Goal: Task Accomplishment & Management: Manage account settings

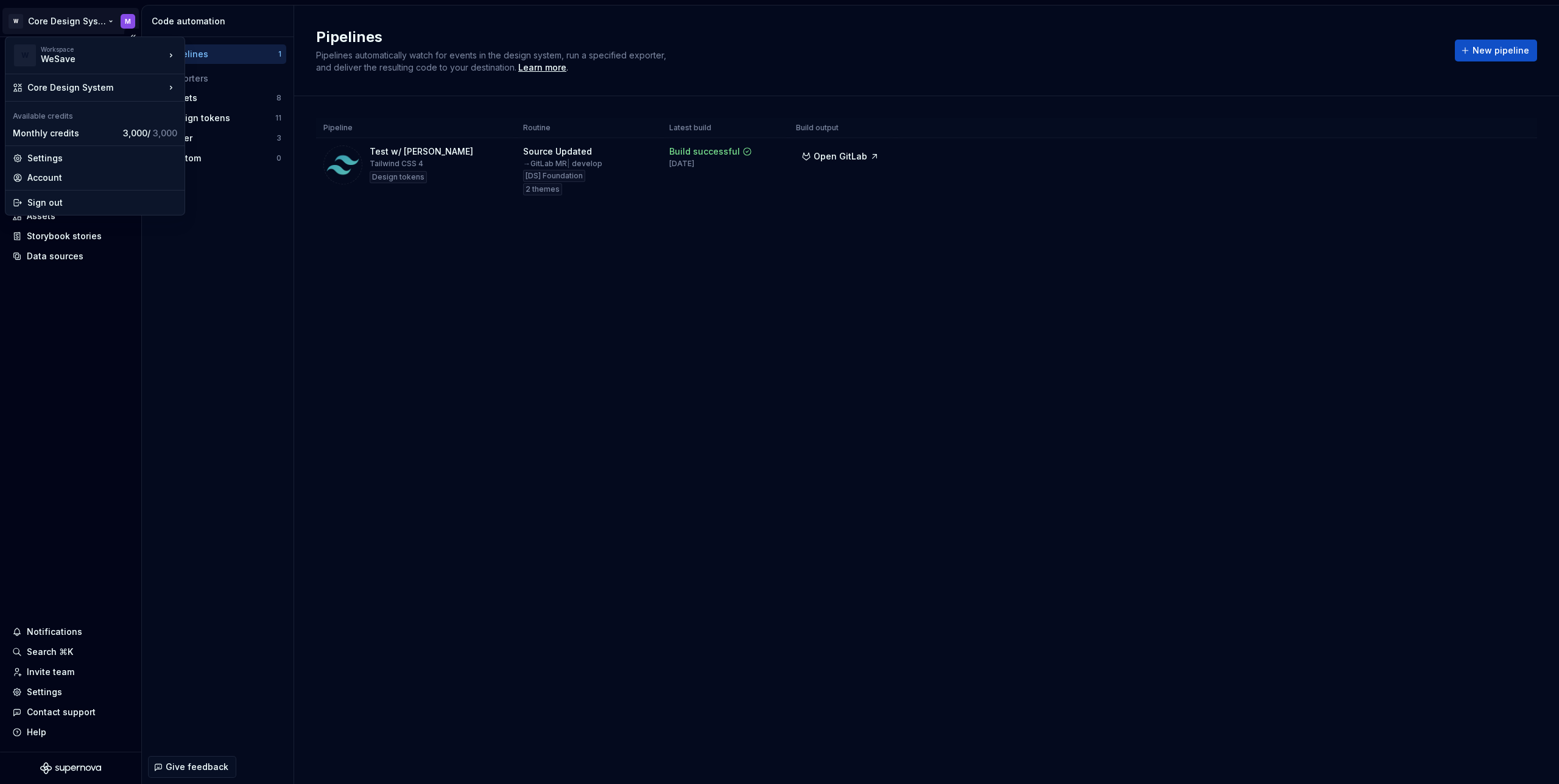
click at [104, 20] on html "W Core Design System M Home Documentation Analytics Code automation Dataset [DS…" at bounding box center [779, 392] width 1559 height 784
click at [60, 175] on div "Account" at bounding box center [102, 177] width 150 height 12
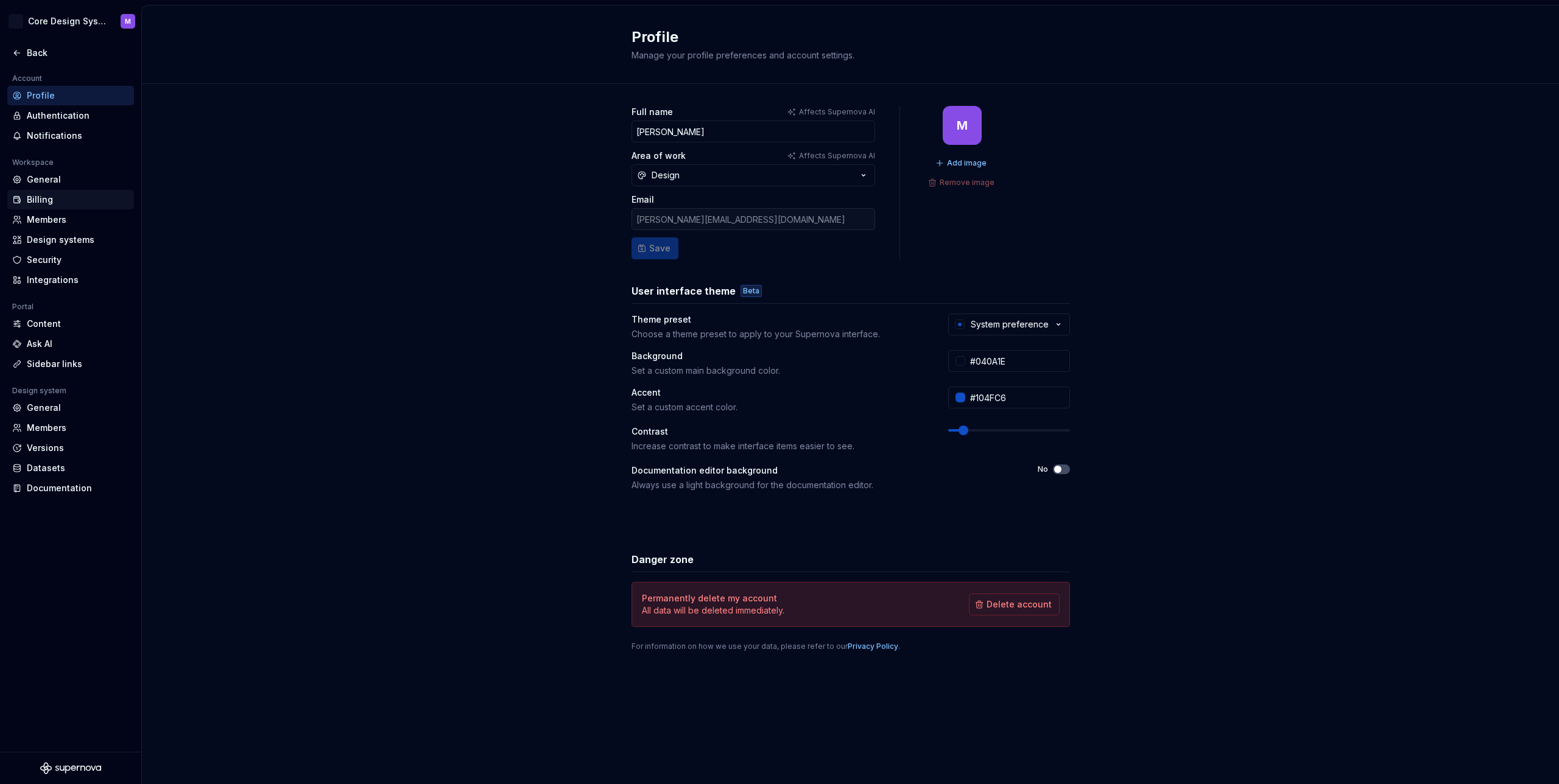
click at [75, 199] on div "Billing" at bounding box center [77, 200] width 102 height 12
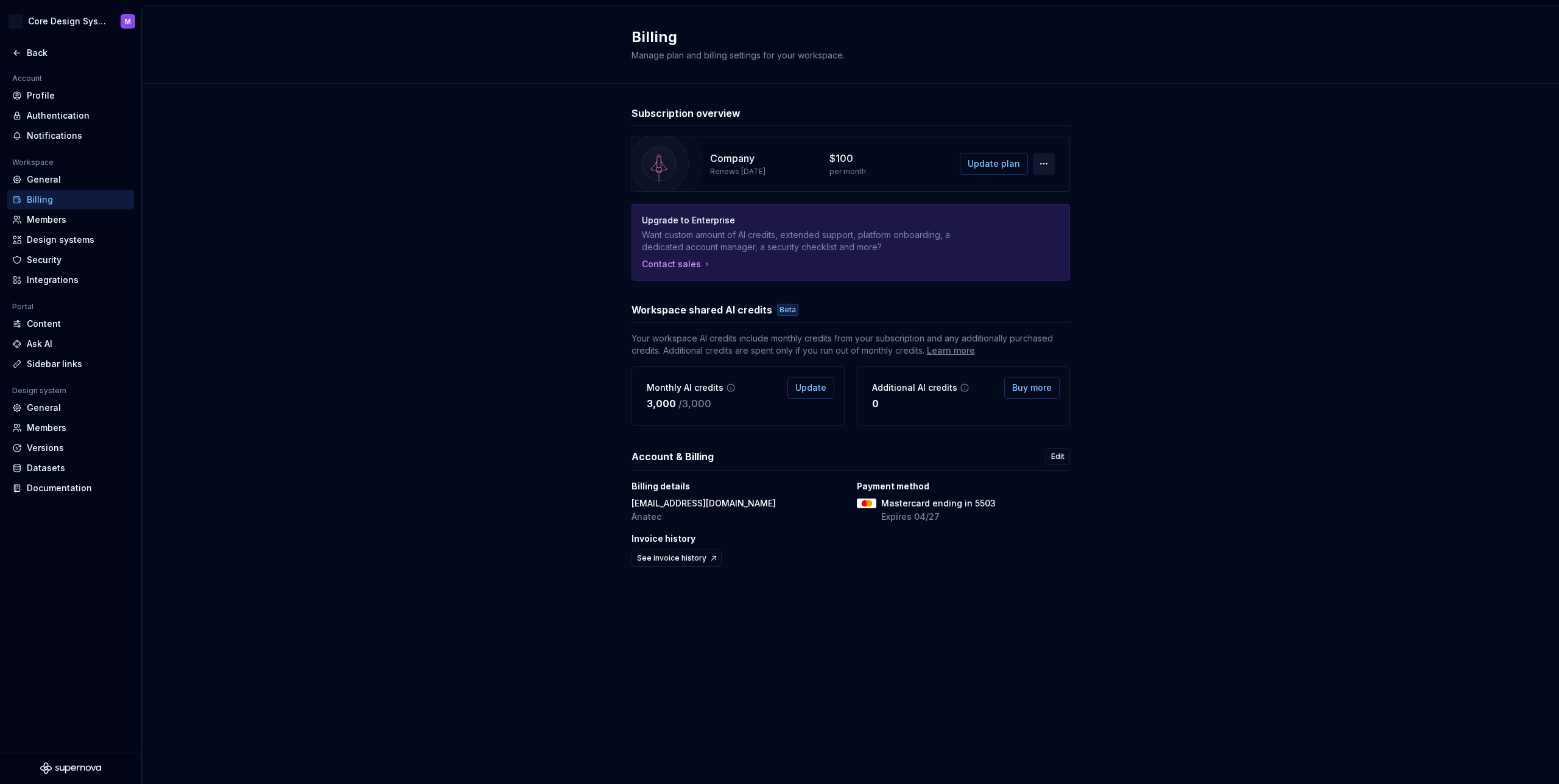
click at [1037, 165] on button "button" at bounding box center [1043, 164] width 22 height 22
click at [1062, 211] on div "Cancel subscription" at bounding box center [1098, 210] width 85 height 12
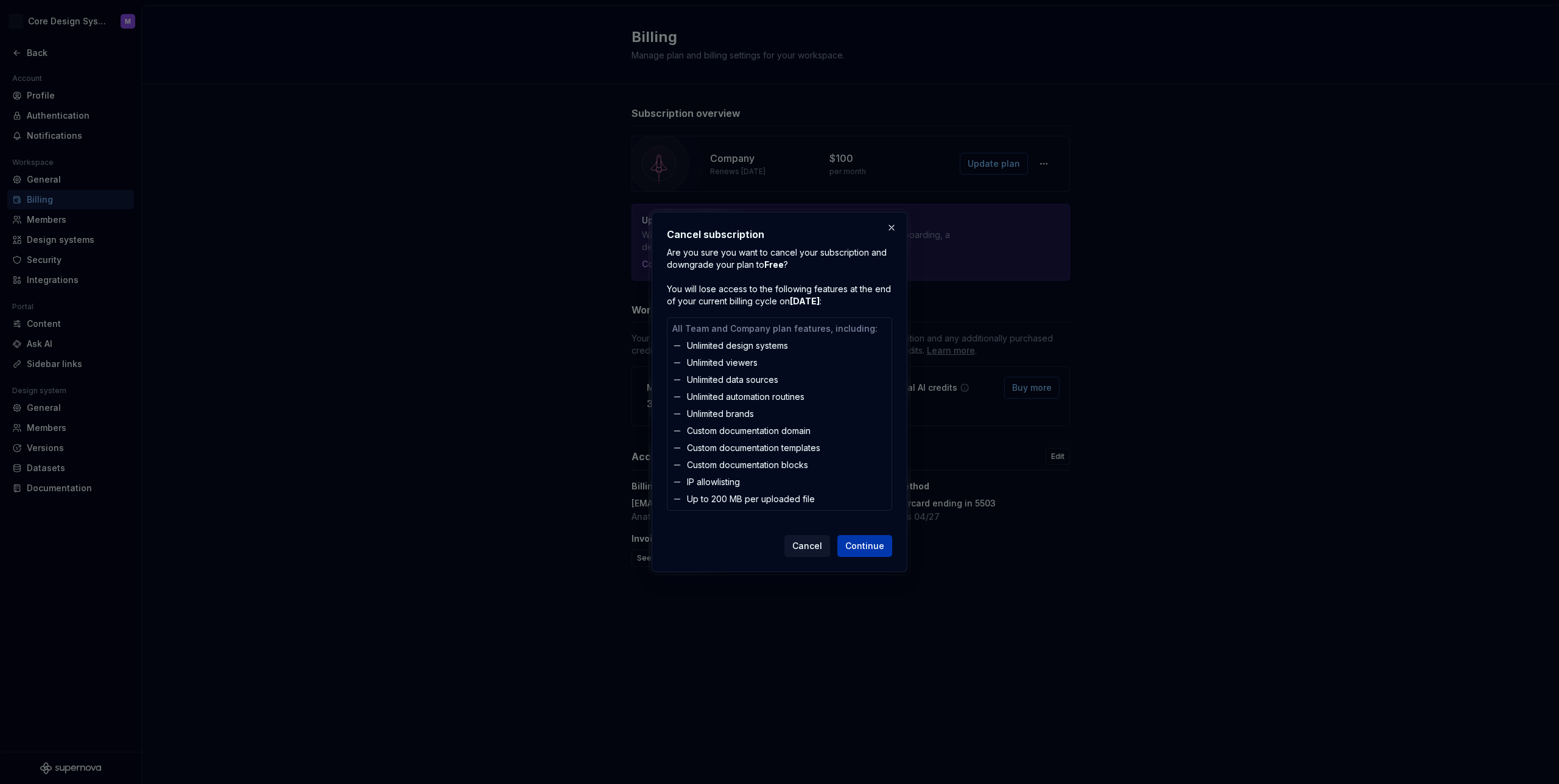
click at [863, 546] on span "Continue" at bounding box center [864, 546] width 39 height 12
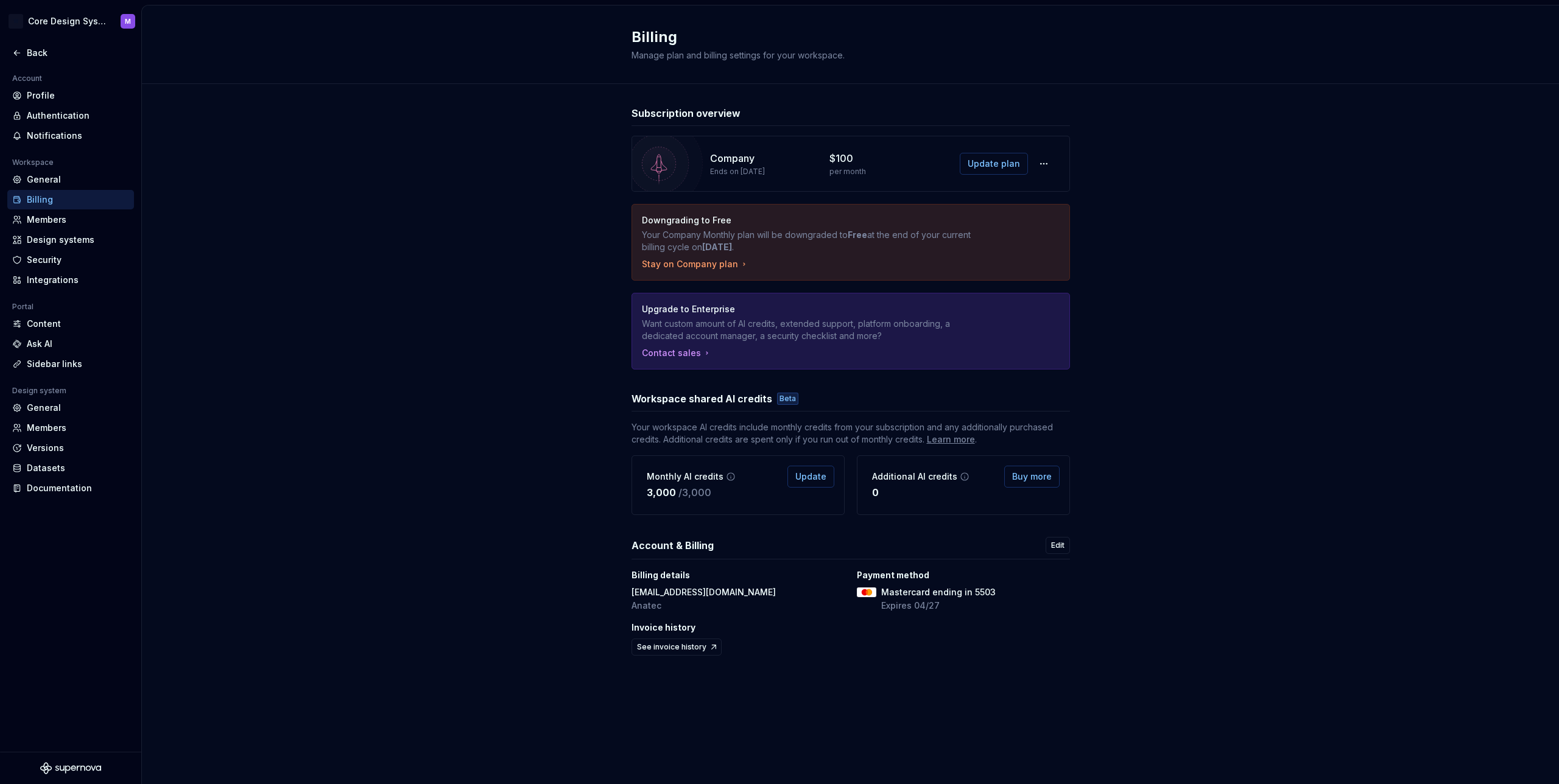
drag, startPoint x: 1113, startPoint y: 109, endPoint x: 1274, endPoint y: 294, distance: 245.2
click at [1274, 294] on div "Subscription overview Company Ends on [DATE] $100 per month Update plan Downgra…" at bounding box center [851, 394] width 1417 height 620
click at [1042, 167] on button "button" at bounding box center [1043, 164] width 22 height 22
click at [1002, 159] on span "Update plan" at bounding box center [993, 164] width 53 height 12
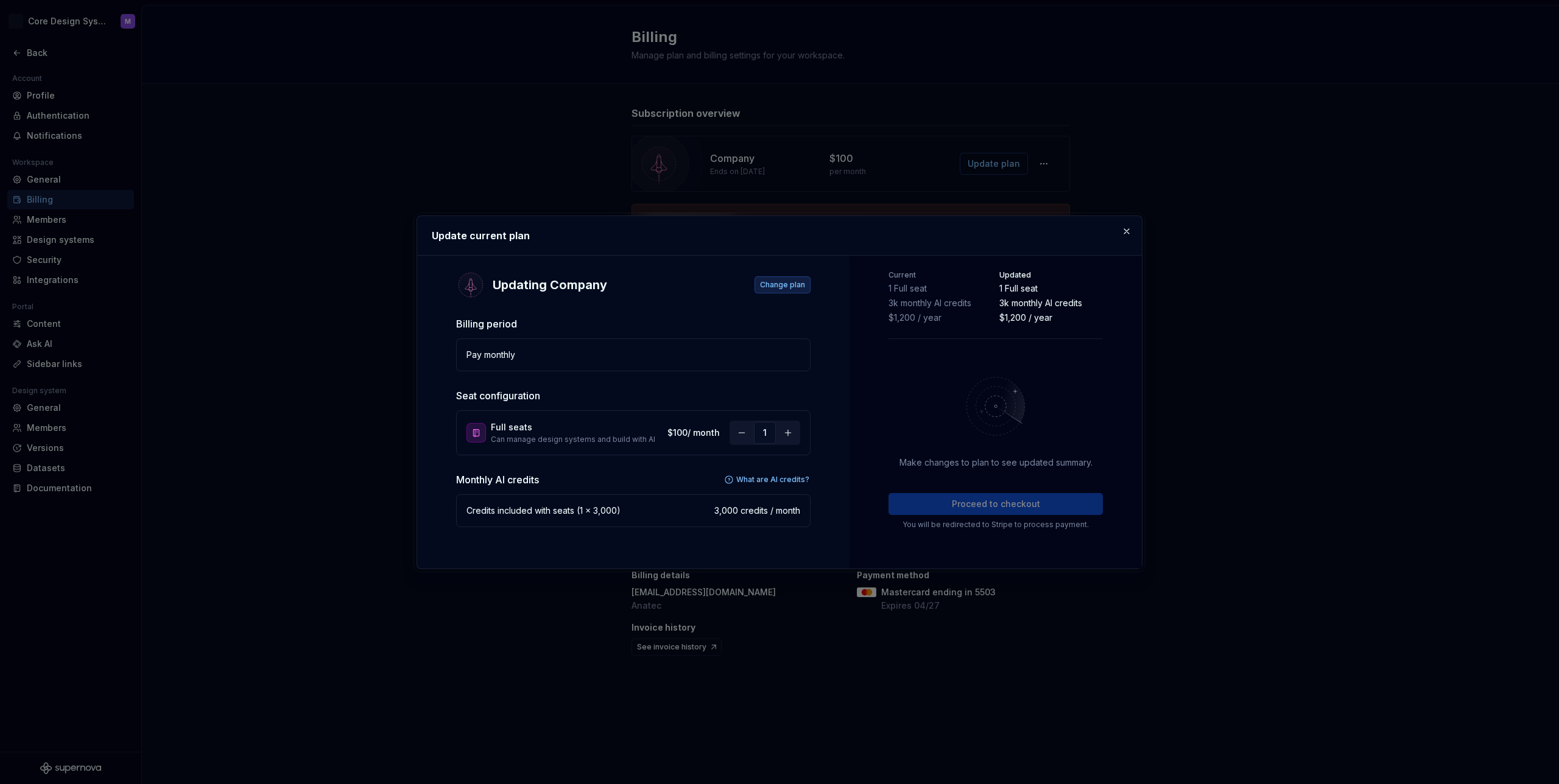
click at [796, 284] on span "Change plan" at bounding box center [783, 284] width 45 height 9
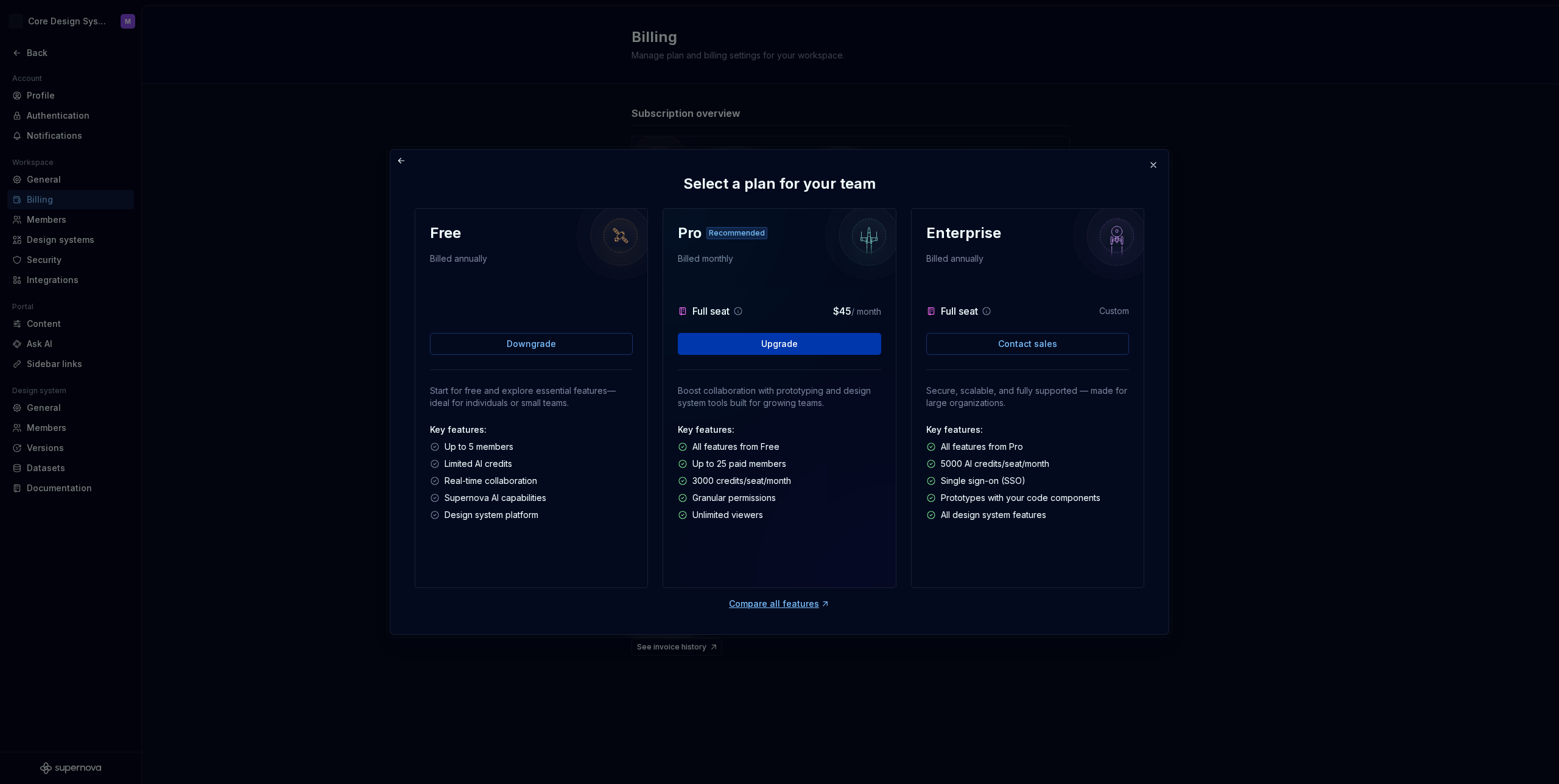
click at [754, 350] on button "Upgrade" at bounding box center [779, 343] width 203 height 22
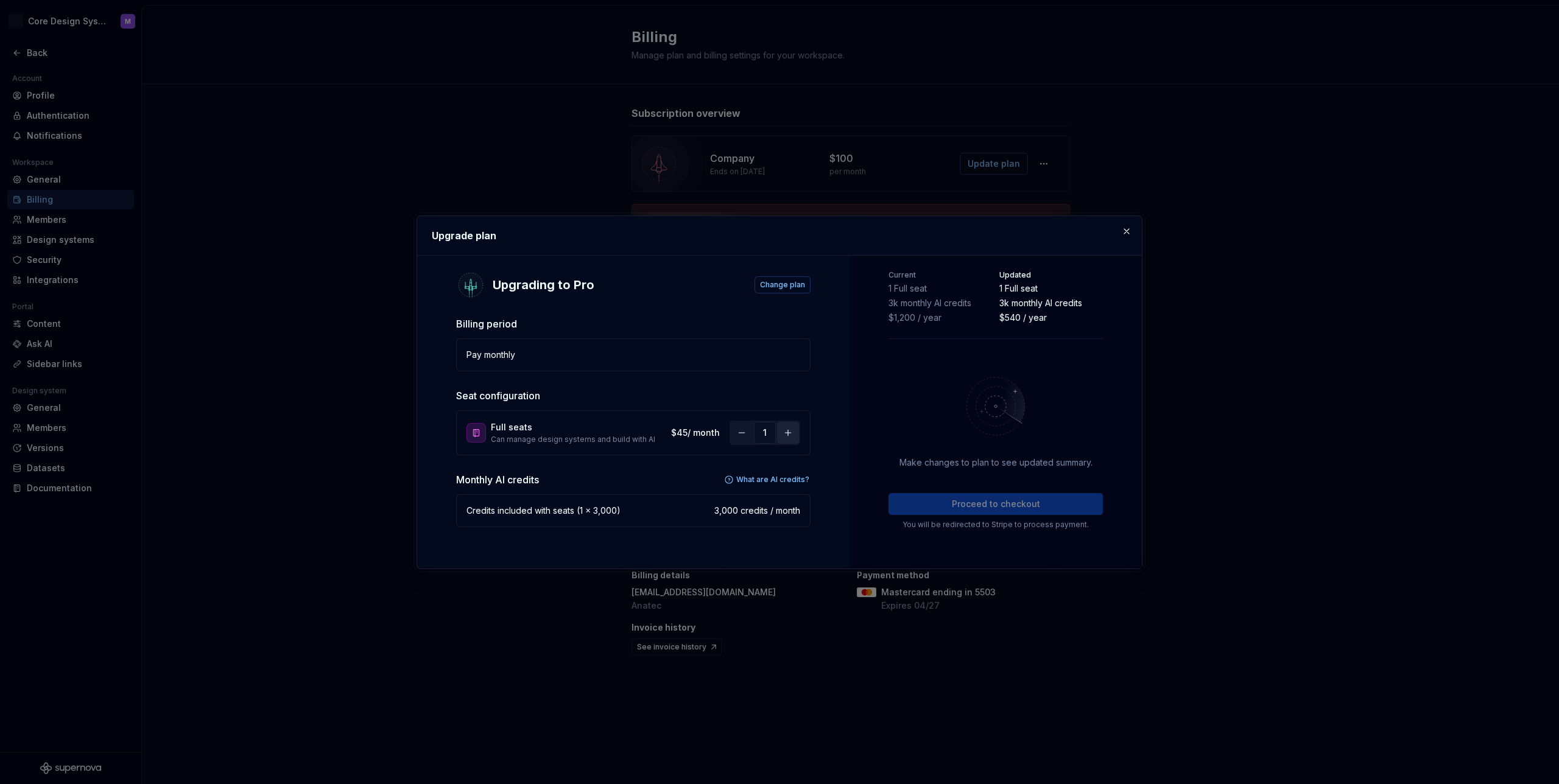
click at [788, 433] on button "button" at bounding box center [788, 432] width 22 height 22
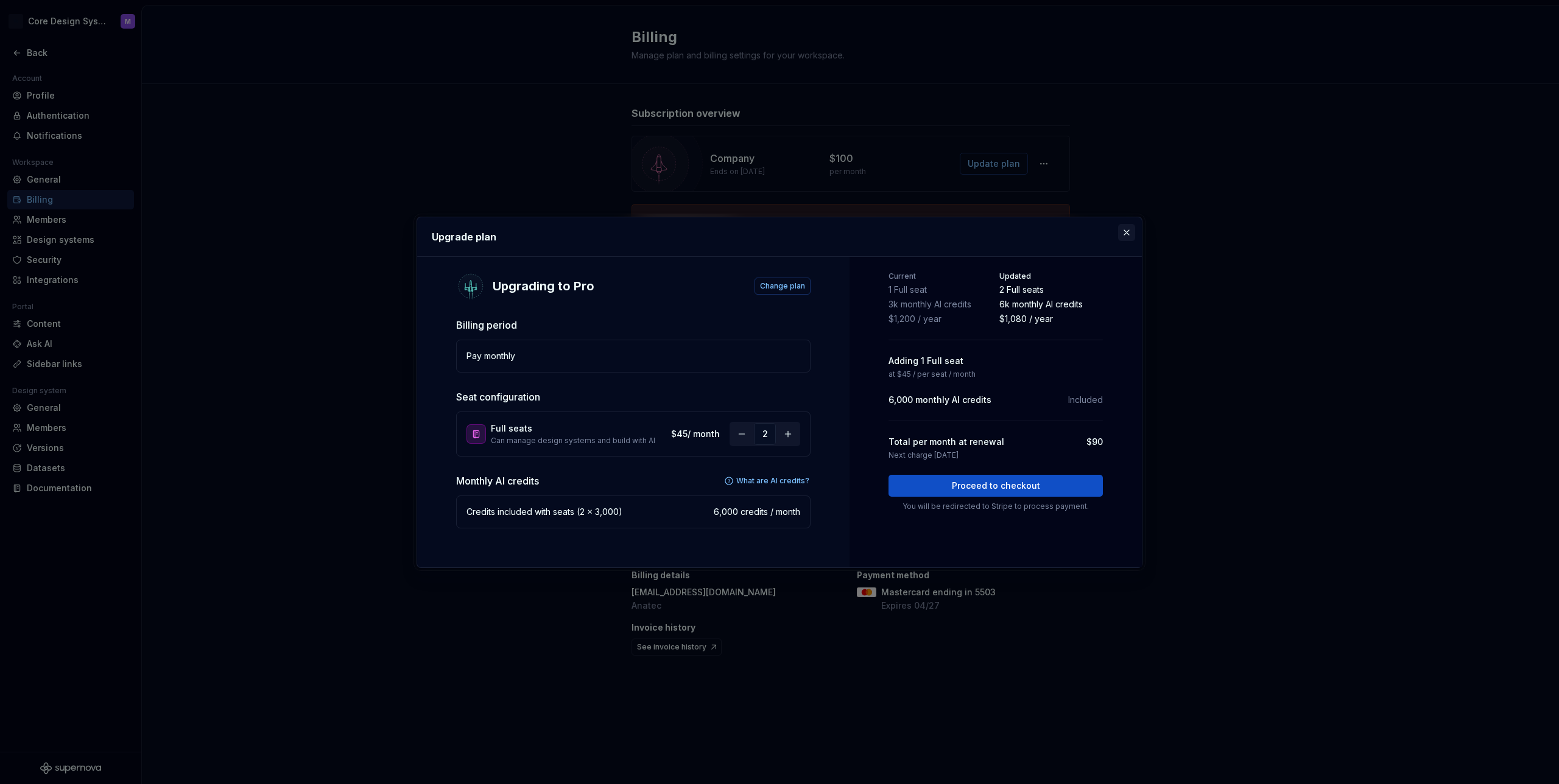
click at [1129, 231] on button "button" at bounding box center [1127, 232] width 17 height 17
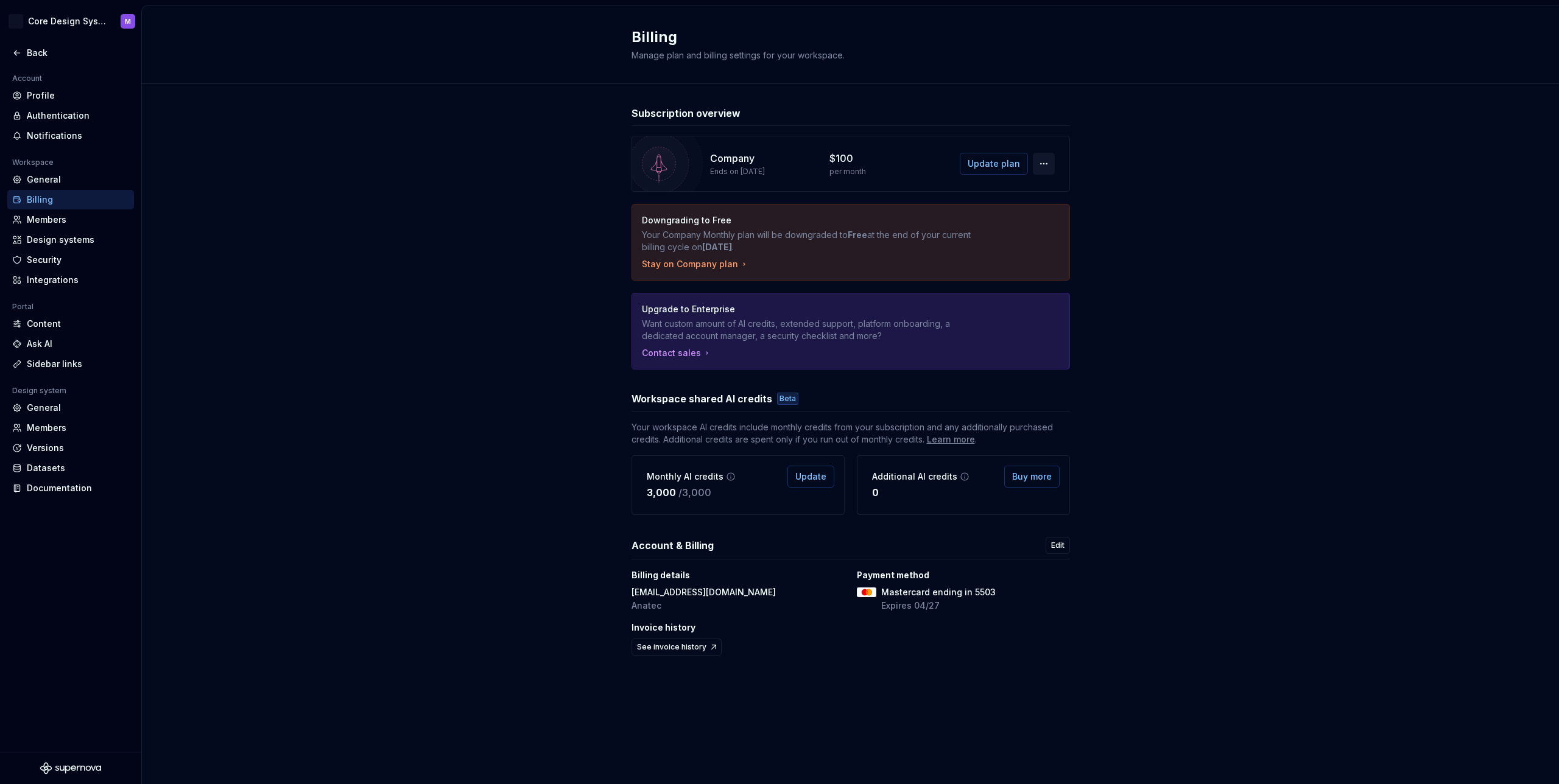
click at [1039, 165] on button "button" at bounding box center [1043, 164] width 22 height 22
click at [994, 163] on span "Update plan" at bounding box center [993, 164] width 53 height 12
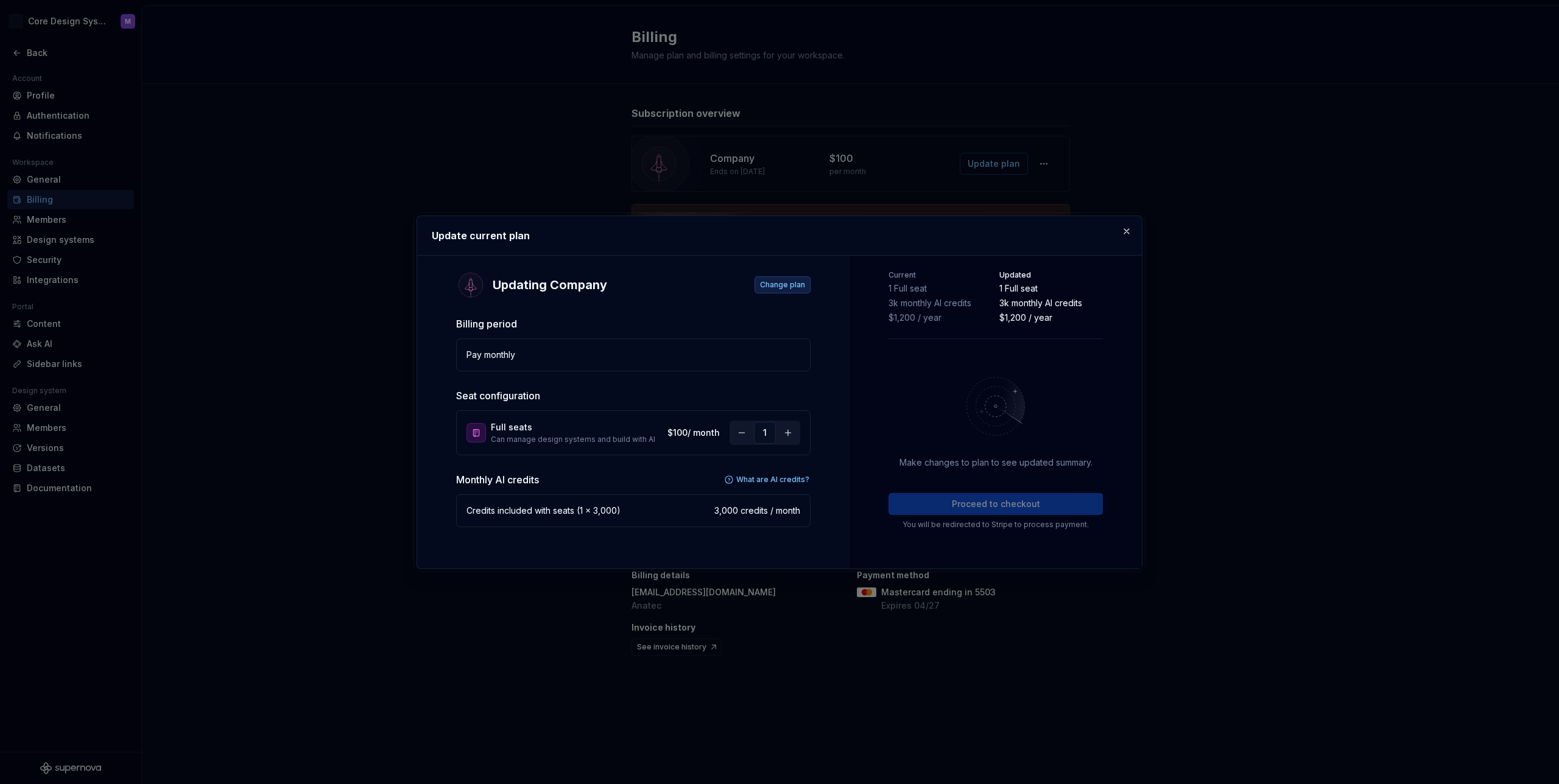
click at [777, 289] on span "Change plan" at bounding box center [783, 284] width 45 height 9
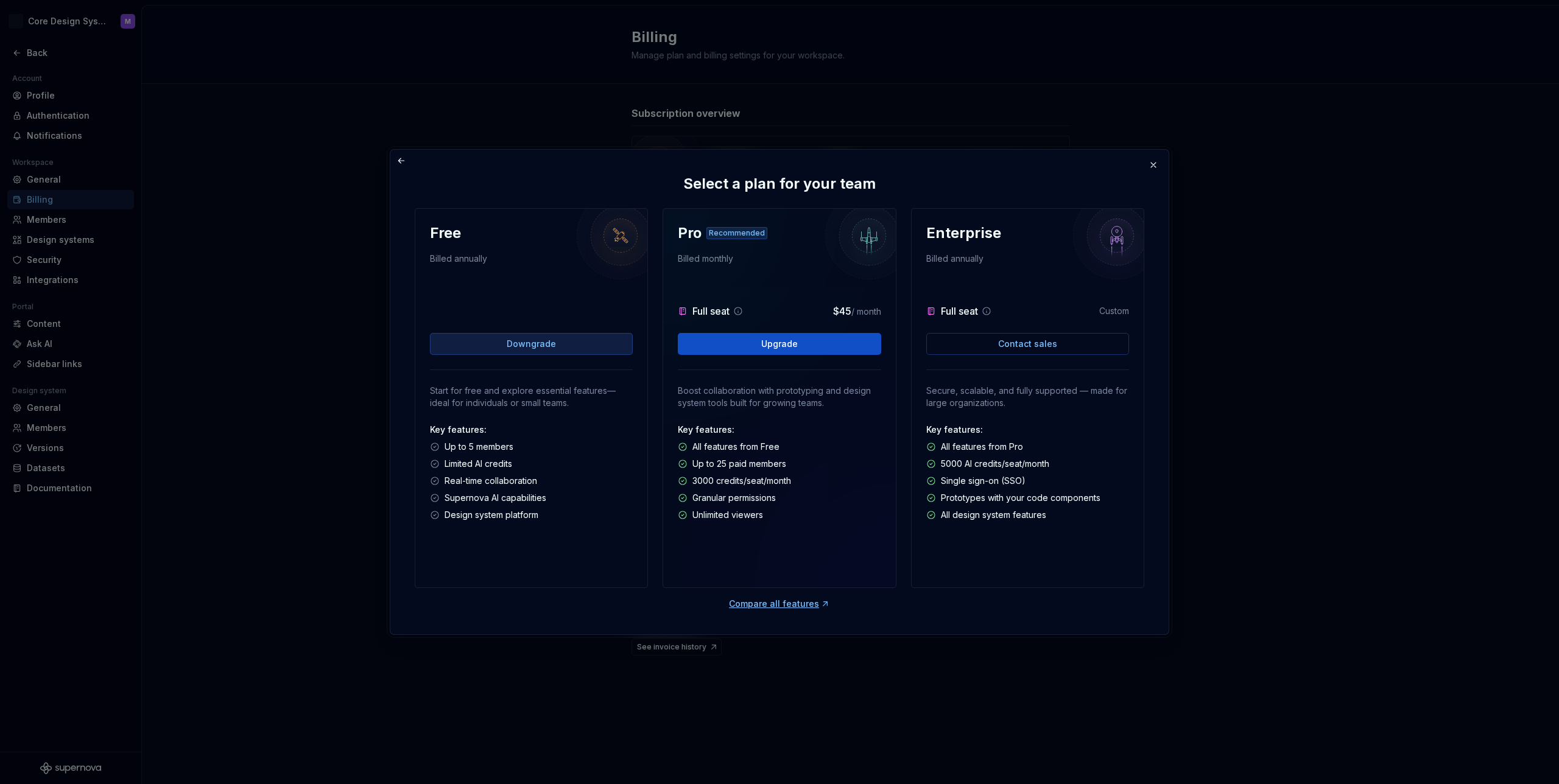
click at [528, 344] on span "Downgrade" at bounding box center [531, 344] width 49 height 12
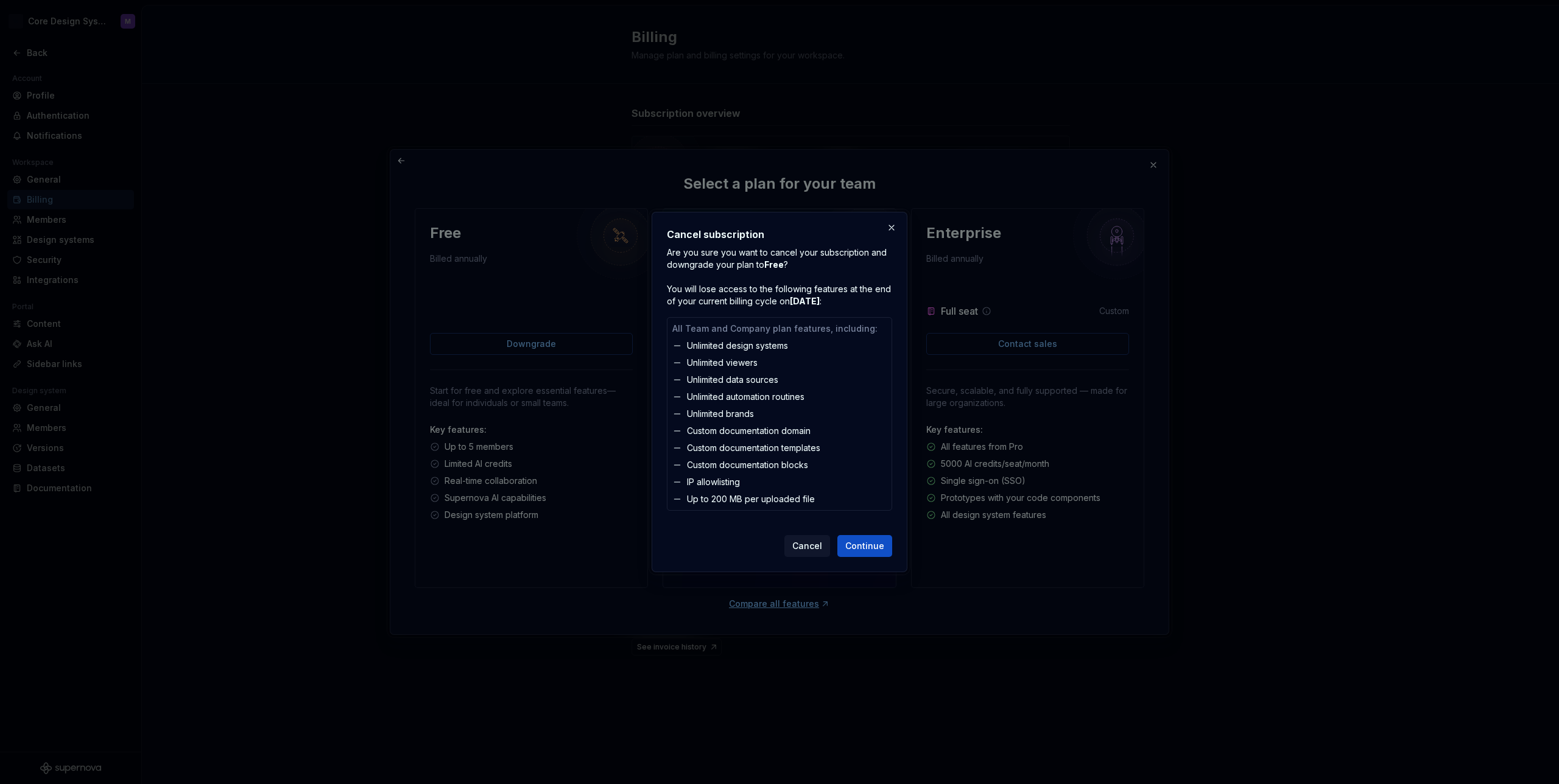
drag, startPoint x: 803, startPoint y: 544, endPoint x: 811, endPoint y: 535, distance: 12.0
click at [803, 544] on span "Cancel" at bounding box center [807, 546] width 30 height 12
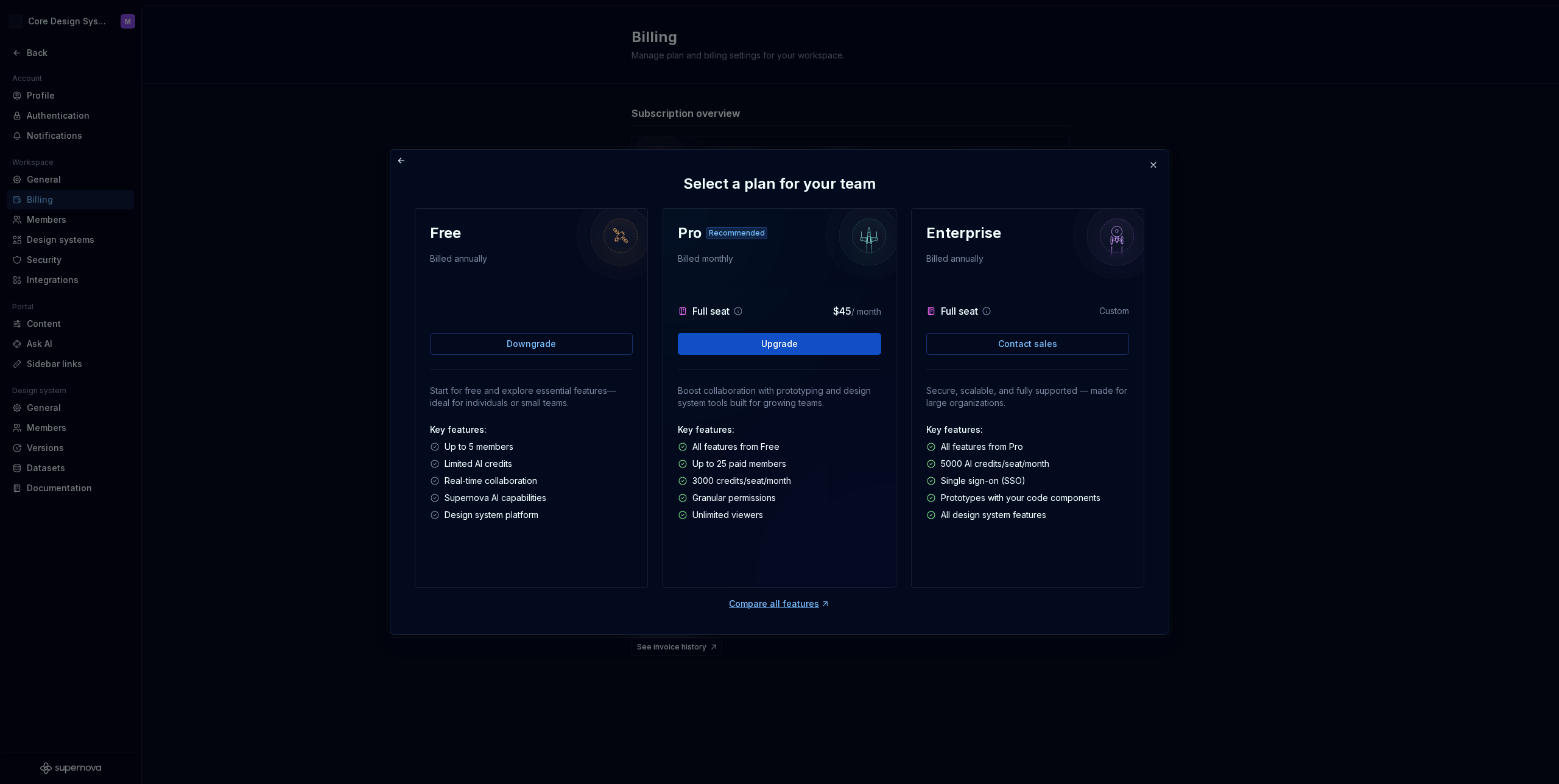
click at [1148, 166] on button "button" at bounding box center [1154, 165] width 17 height 17
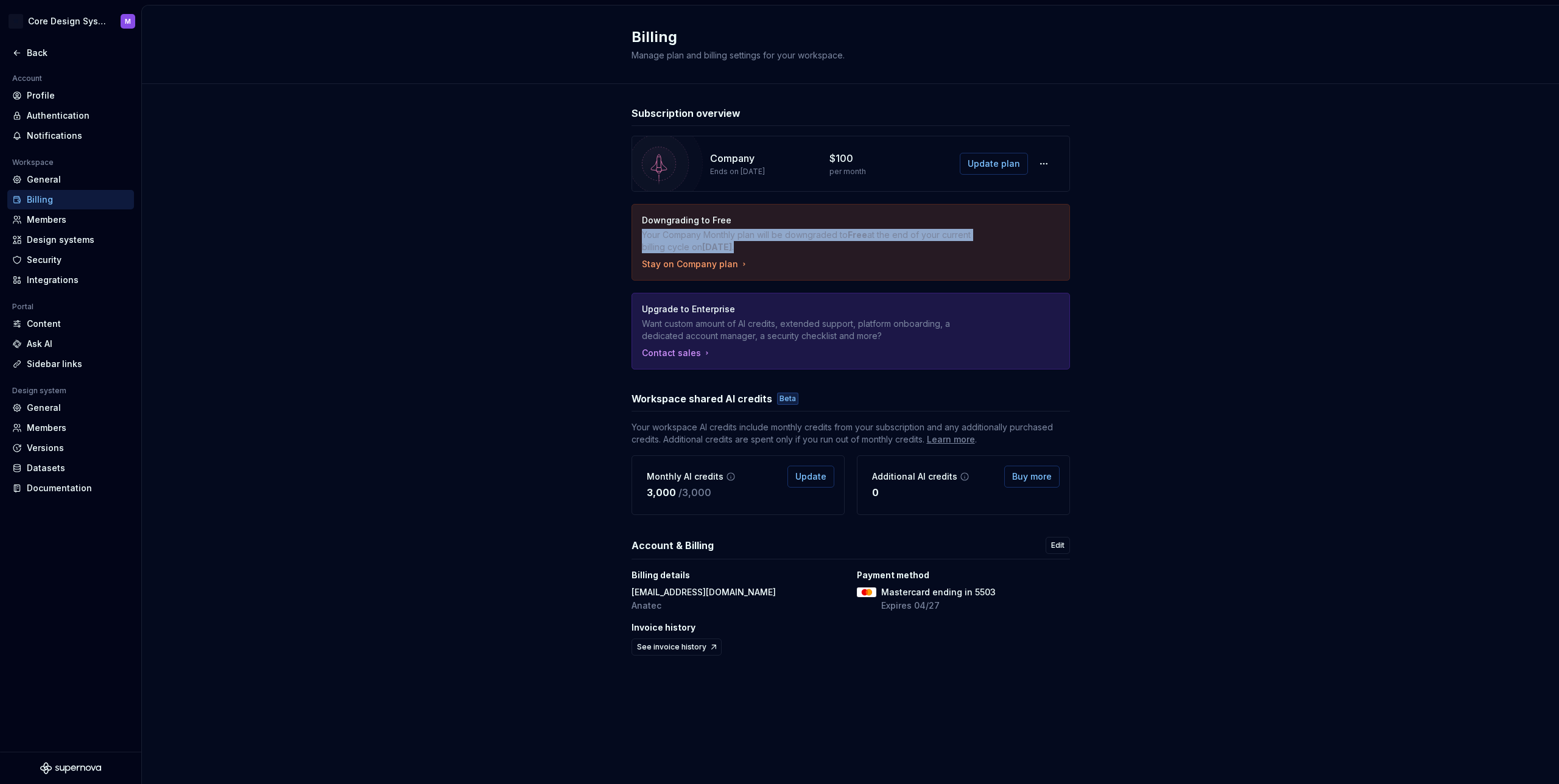
drag, startPoint x: 736, startPoint y: 238, endPoint x: 882, endPoint y: 245, distance: 146.2
click at [882, 245] on div "Downgrading to Free Your Company Monthly plan will be downgraded to Free at the…" at bounding box center [851, 243] width 437 height 76
click at [673, 243] on p "Your Company Monthly plan will be downgraded to Free at the end of your current…" at bounding box center [808, 241] width 332 height 24
drag, startPoint x: 745, startPoint y: 240, endPoint x: 864, endPoint y: 232, distance: 119.3
click at [864, 232] on p "Your Company Monthly plan will be downgraded to Free at the end of your current…" at bounding box center [808, 241] width 332 height 24
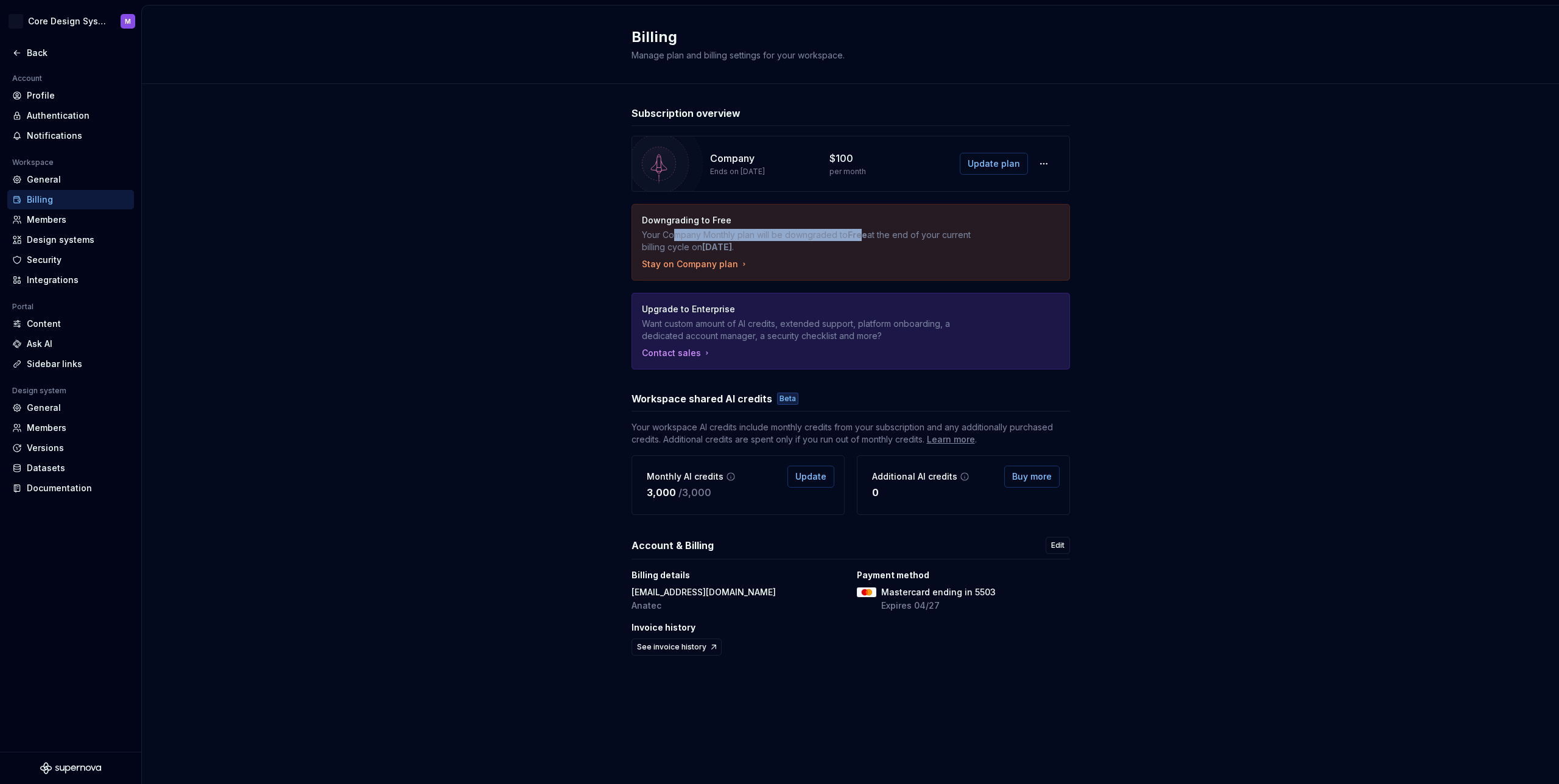
click at [863, 231] on strong "Free" at bounding box center [857, 235] width 20 height 10
drag, startPoint x: 785, startPoint y: 248, endPoint x: 807, endPoint y: 248, distance: 22.0
click at [807, 248] on p "Your Company Monthly plan will be downgraded to Free at the end of your current…" at bounding box center [808, 241] width 332 height 24
click at [861, 234] on strong "Free" at bounding box center [857, 235] width 20 height 10
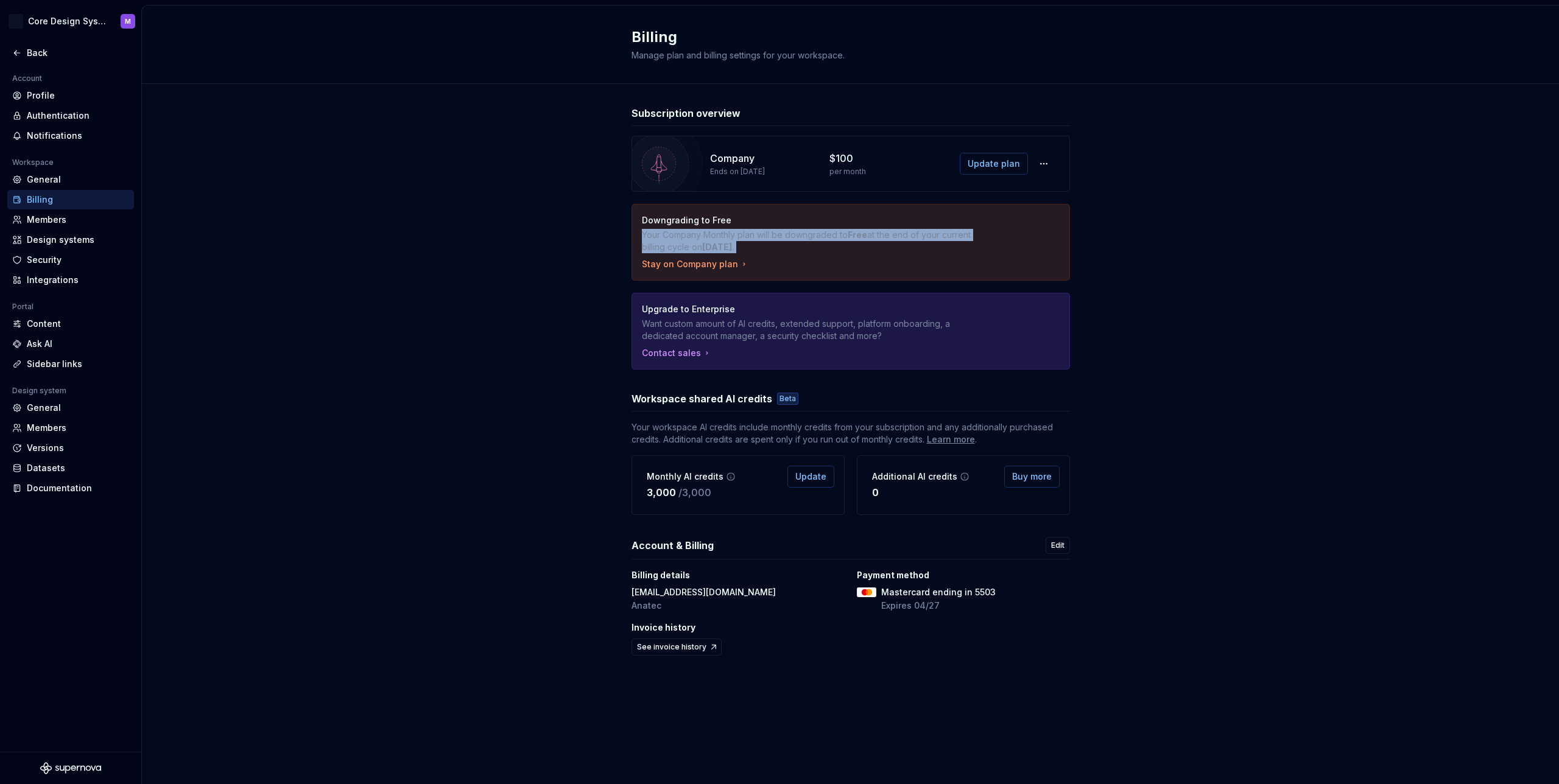
click at [860, 234] on strong "Free" at bounding box center [857, 235] width 20 height 10
click at [861, 234] on strong "Free" at bounding box center [857, 235] width 20 height 10
click at [848, 236] on p "Your Company Monthly plan will be downgraded to Free at the end of your current…" at bounding box center [808, 241] width 332 height 24
click at [787, 248] on p "Your Company Monthly plan will be downgraded to Free at the end of your current…" at bounding box center [808, 241] width 332 height 24
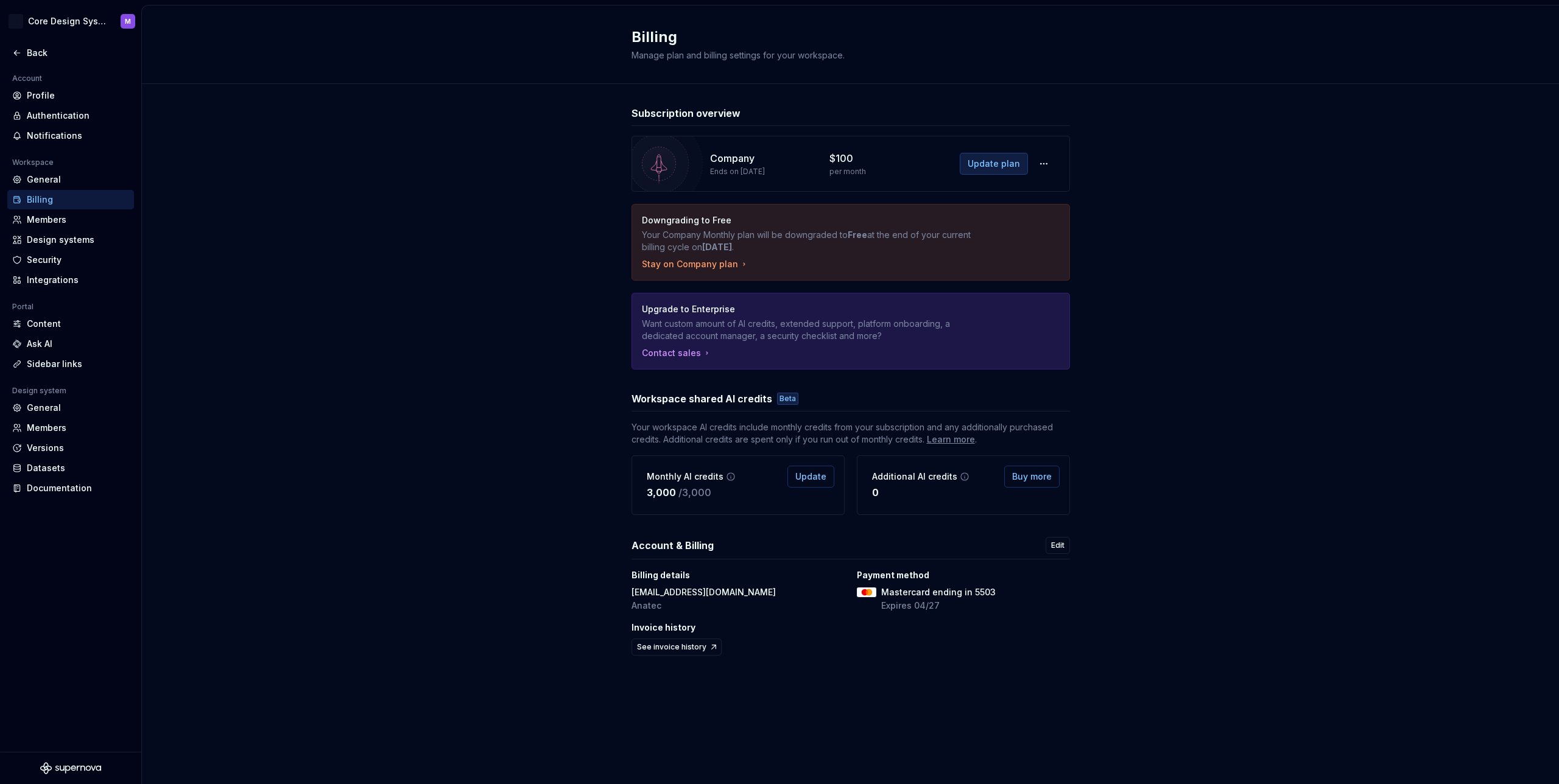
click at [981, 164] on span "Update plan" at bounding box center [993, 164] width 53 height 12
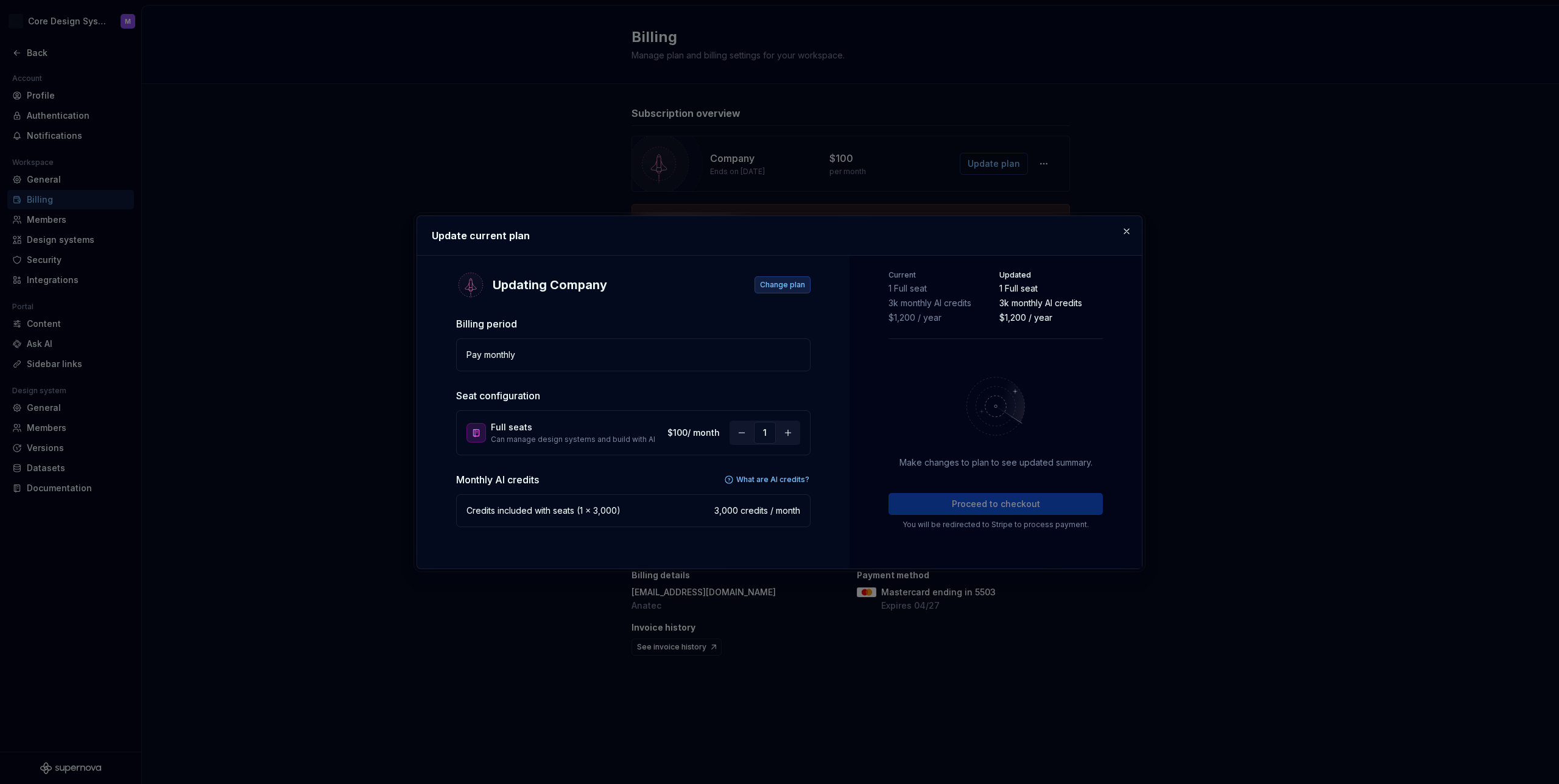
click at [779, 287] on span "Change plan" at bounding box center [783, 284] width 45 height 9
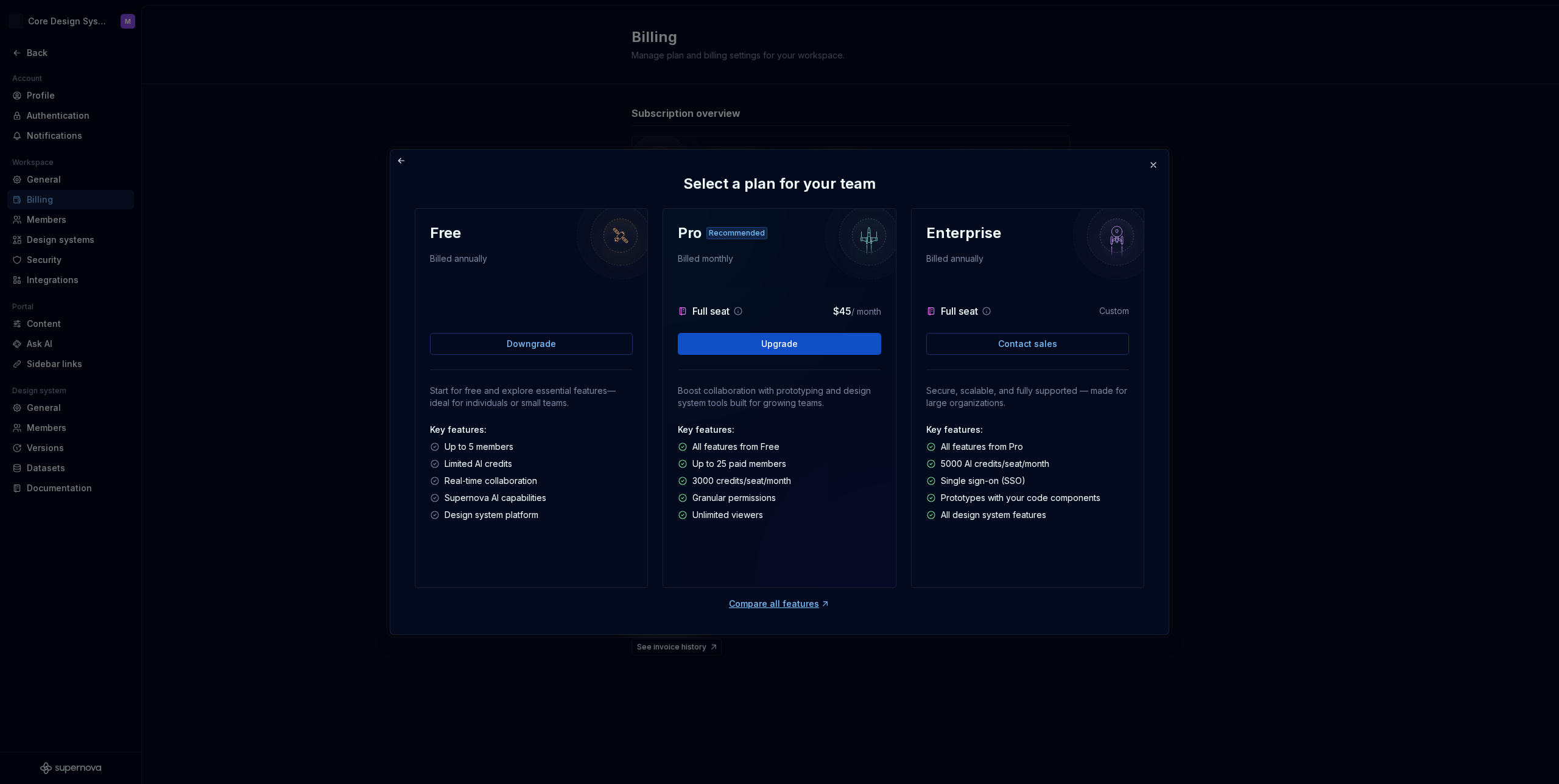
drag, startPoint x: 1153, startPoint y: 160, endPoint x: 1138, endPoint y: 175, distance: 21.2
click at [1153, 160] on button "button" at bounding box center [1154, 165] width 17 height 17
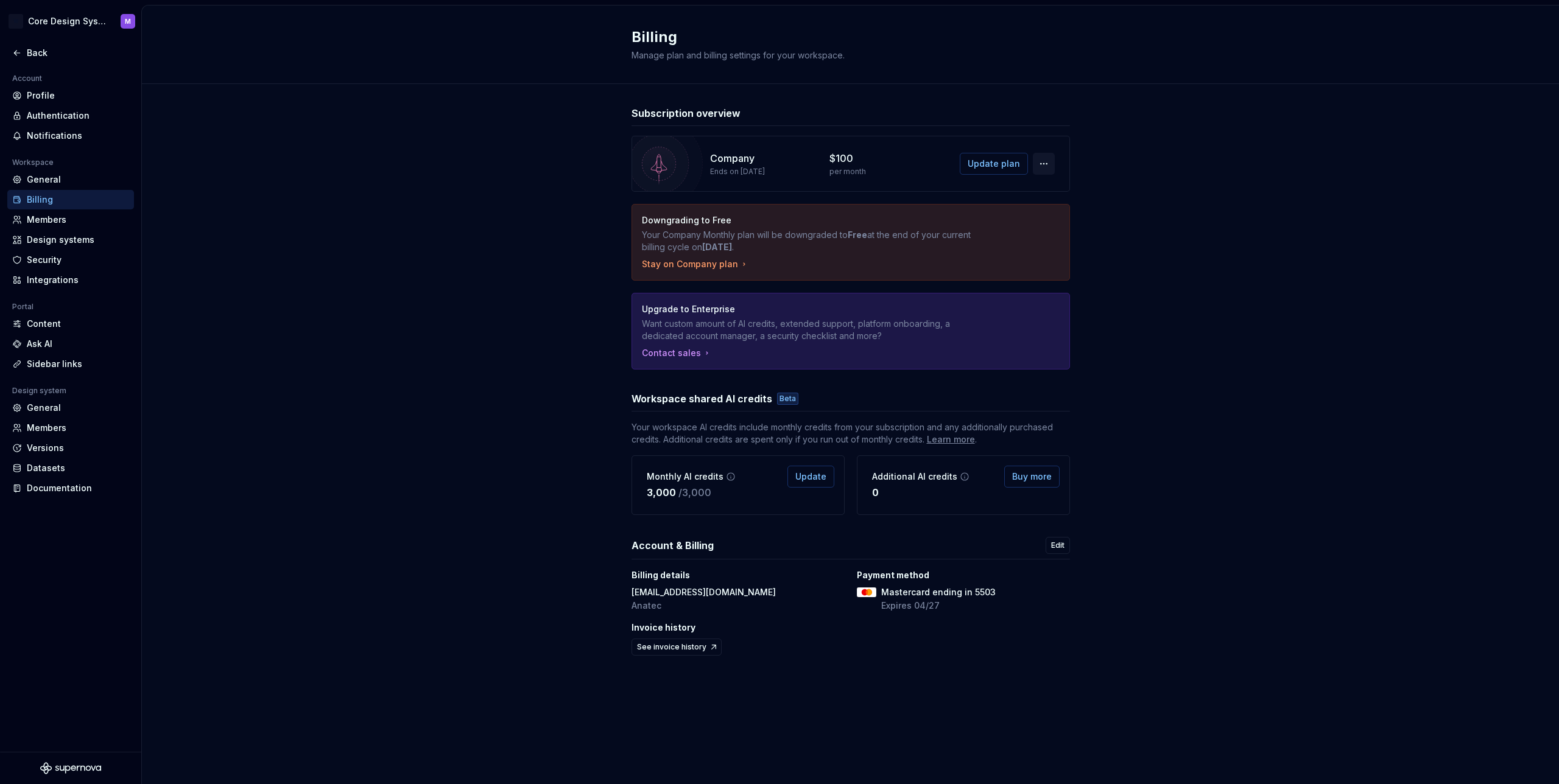
click at [1039, 165] on button "button" at bounding box center [1043, 164] width 22 height 22
click at [1173, 129] on div "Subscription overview Company Ends on [DATE] $100 per month Update plan Downgra…" at bounding box center [851, 394] width 1417 height 620
click at [1044, 162] on button "button" at bounding box center [1043, 164] width 22 height 22
click at [1234, 145] on div "Subscription overview Company Ends on [DATE] $100 per month Update plan Downgra…" at bounding box center [851, 394] width 1417 height 620
click at [1000, 161] on span "Update plan" at bounding box center [993, 164] width 53 height 12
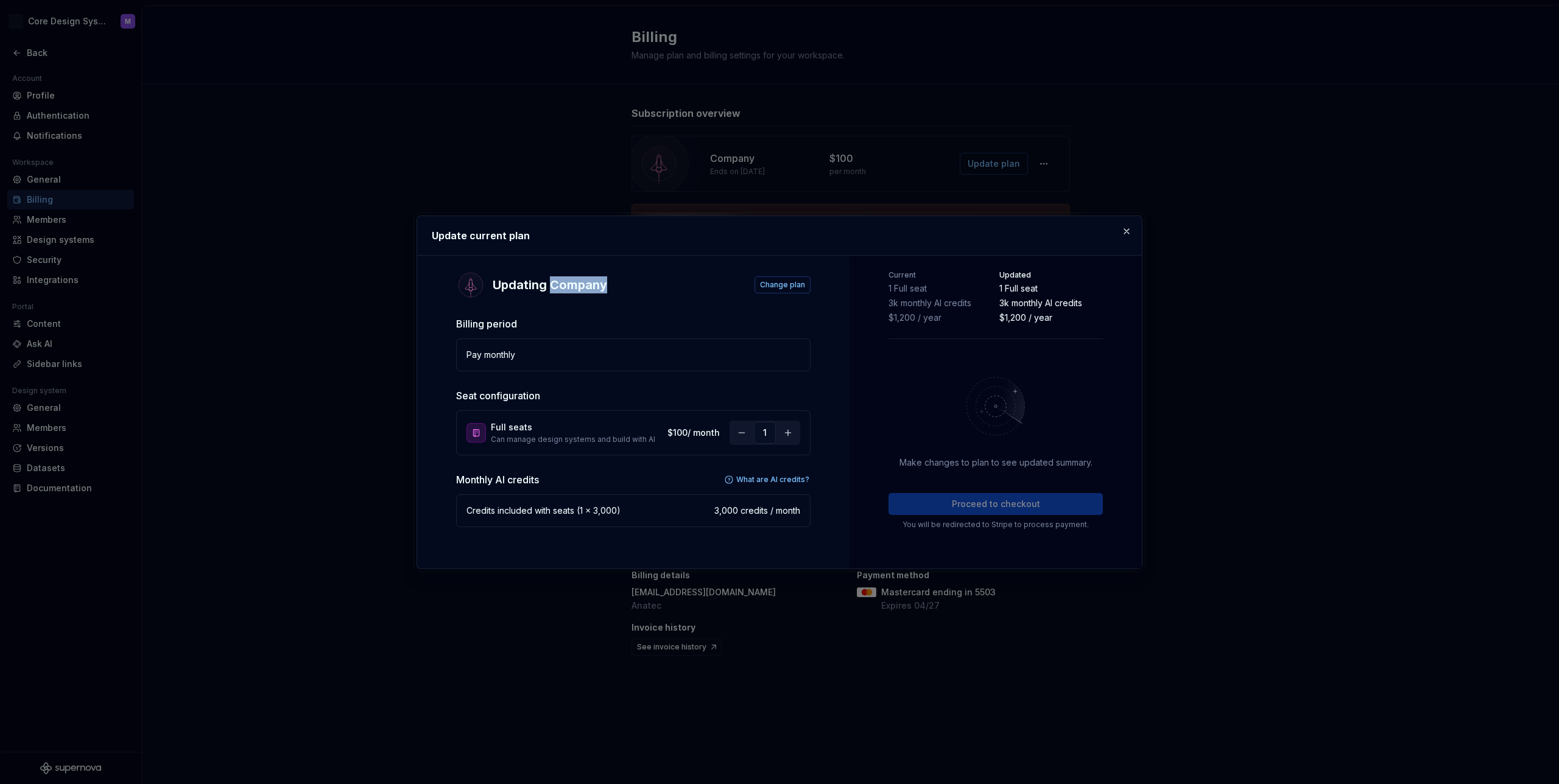
drag, startPoint x: 549, startPoint y: 282, endPoint x: 657, endPoint y: 281, distance: 108.0
click at [657, 281] on div "Updating Company Change plan" at bounding box center [634, 285] width 355 height 29
click at [557, 294] on div "Updating Company Change plan" at bounding box center [634, 285] width 355 height 29
click at [1127, 231] on button "button" at bounding box center [1127, 231] width 17 height 17
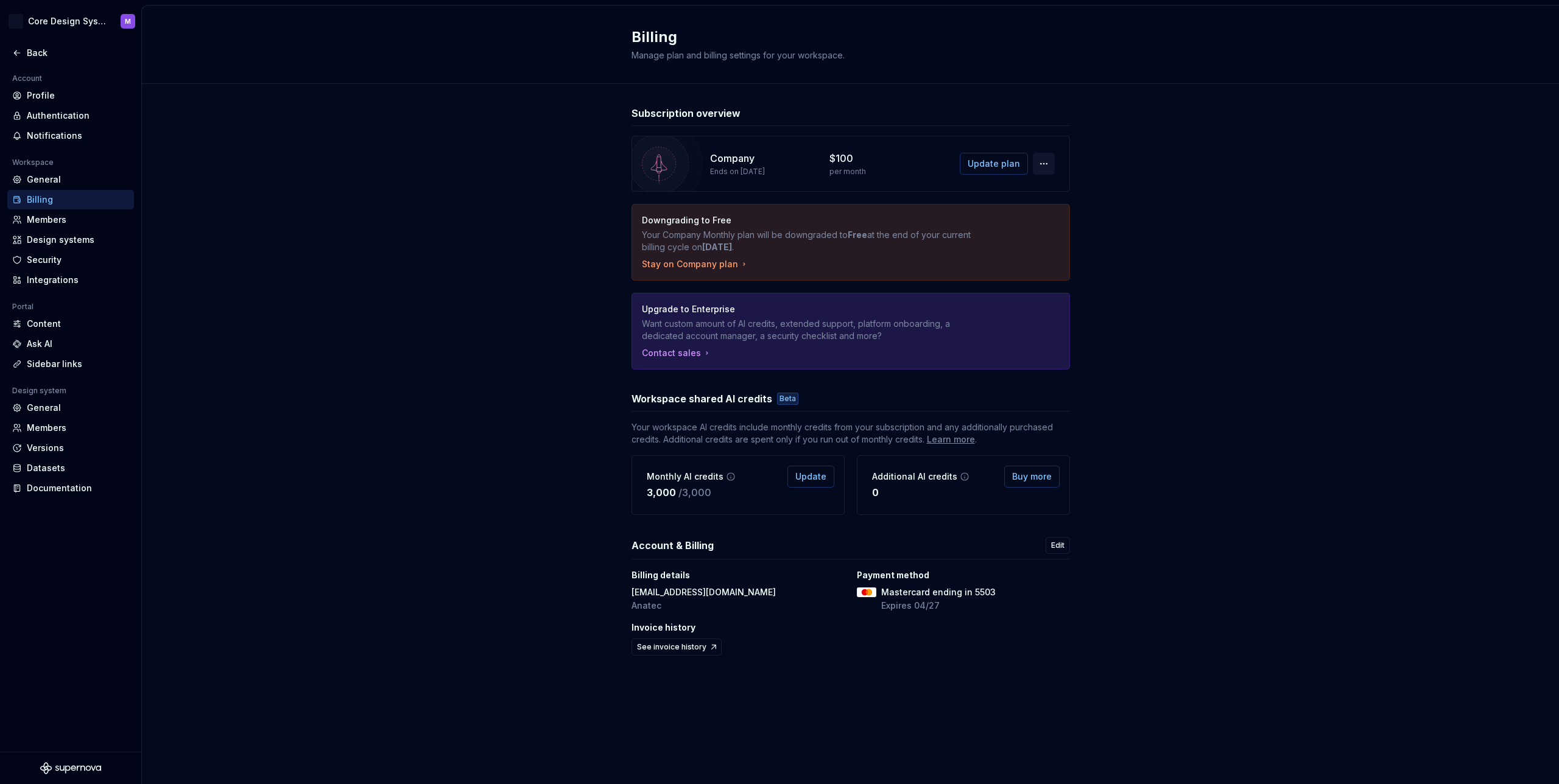
click at [1050, 164] on button "button" at bounding box center [1043, 164] width 22 height 22
click at [992, 163] on span "Update plan" at bounding box center [993, 164] width 53 height 12
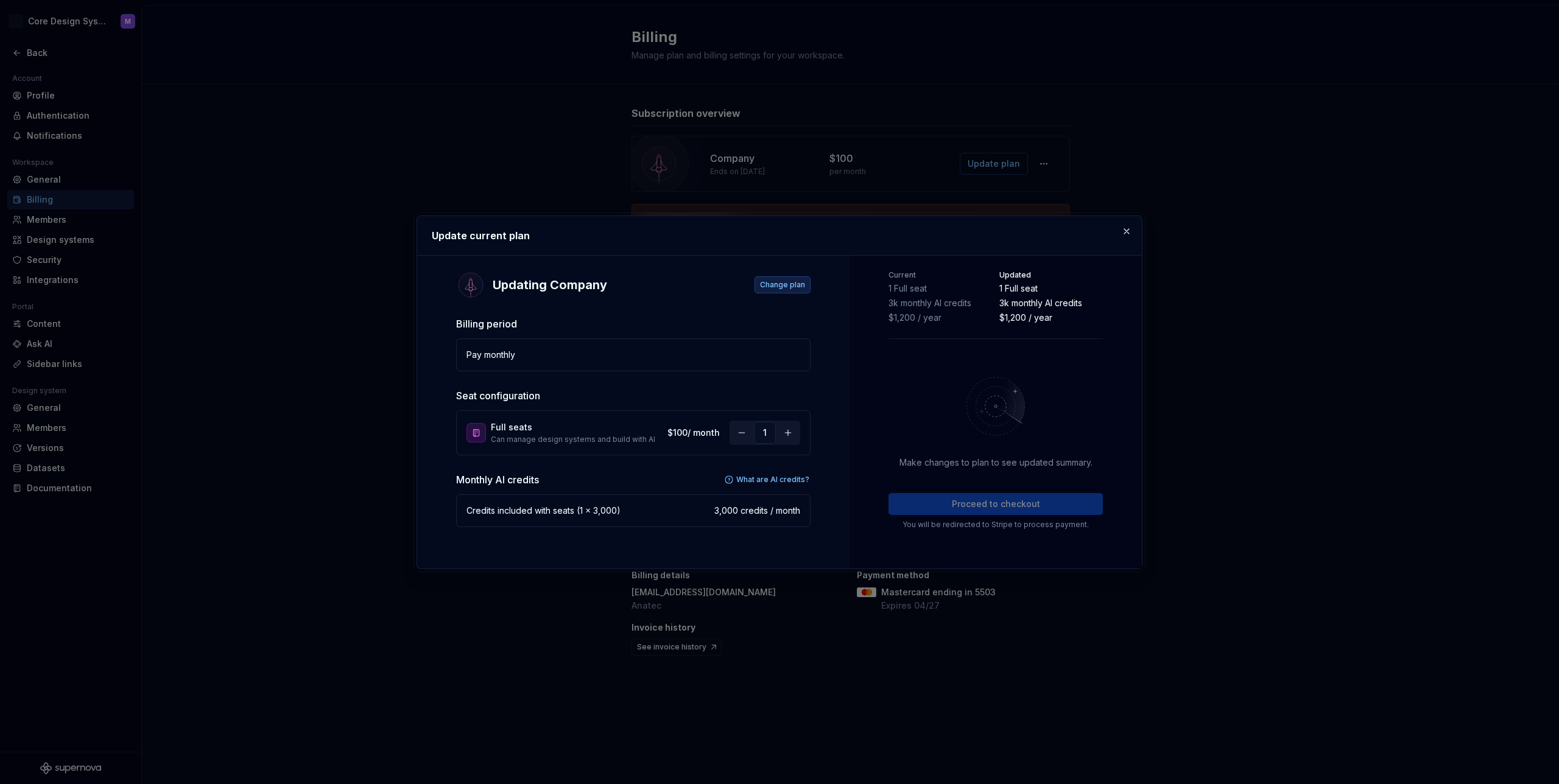
click at [801, 276] on button "Change plan" at bounding box center [782, 285] width 56 height 17
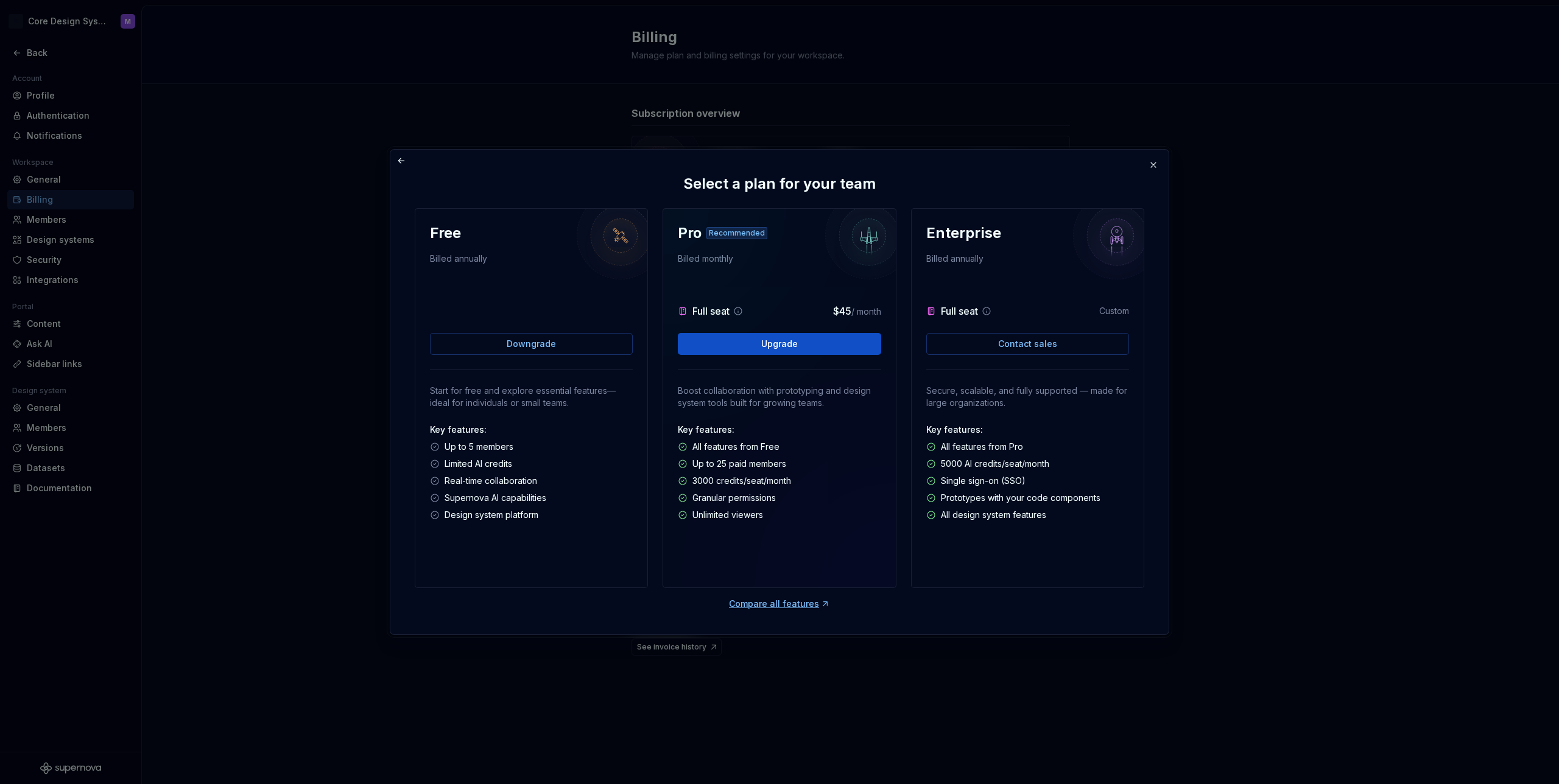
click at [763, 603] on div "Compare all features" at bounding box center [779, 604] width 101 height 12
